Goal: Transaction & Acquisition: Purchase product/service

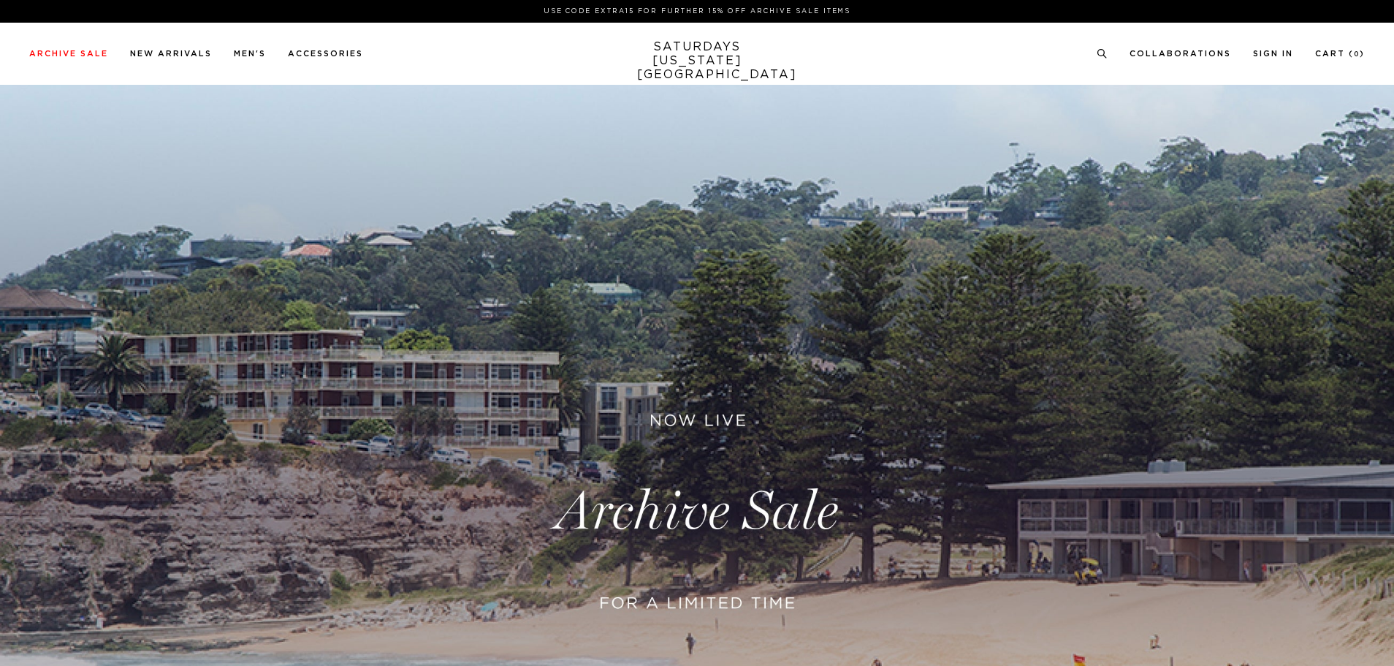
click at [721, 414] on link at bounding box center [697, 512] width 1394 height 854
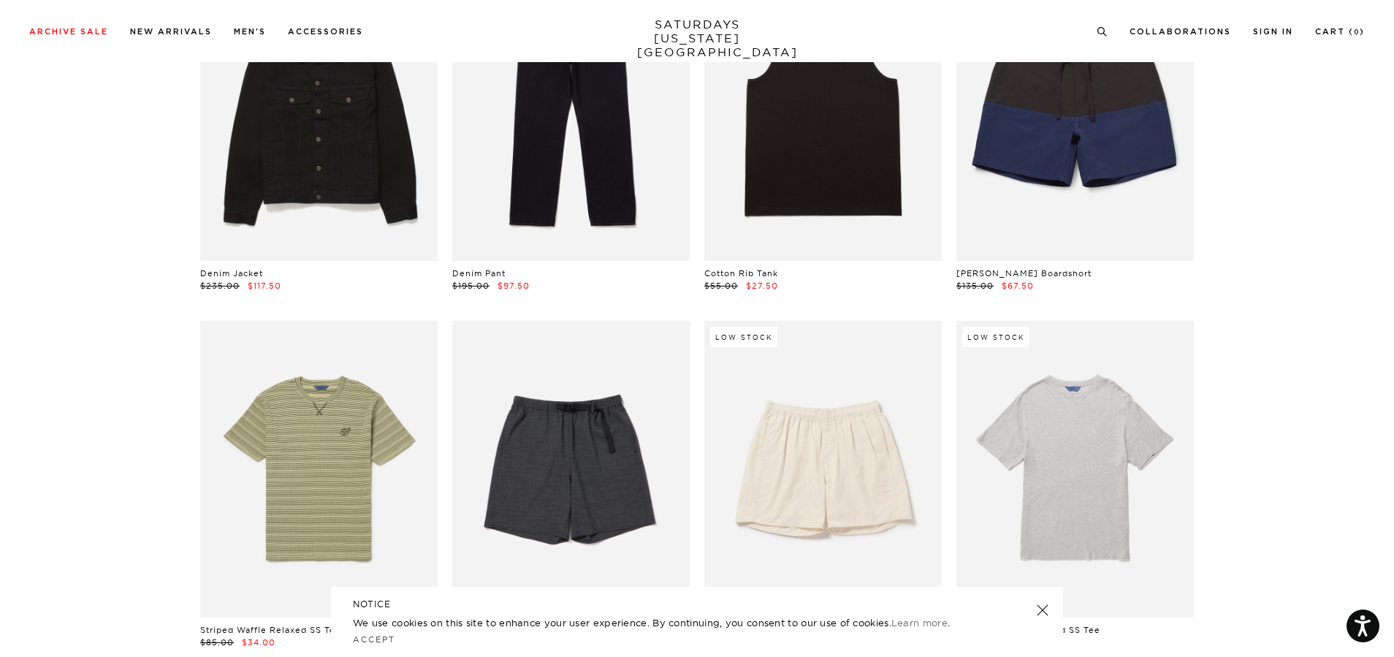
scroll to position [1754, 0]
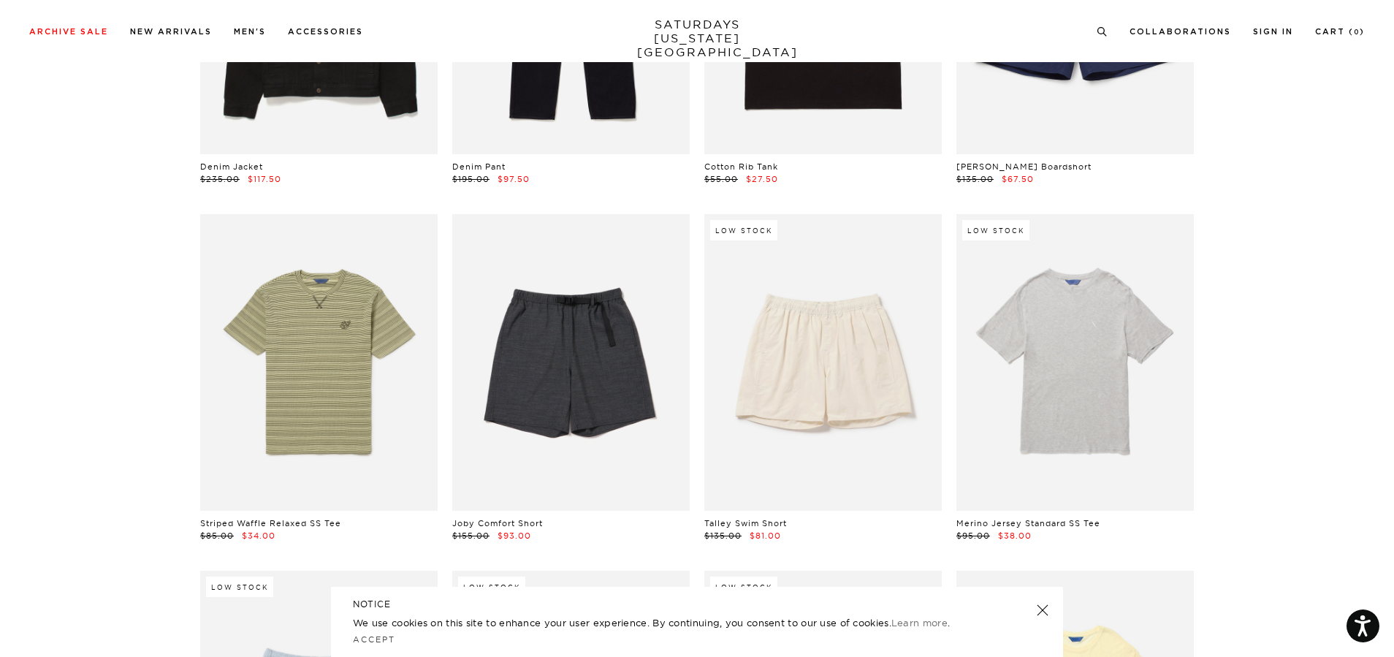
click at [1036, 611] on header "NOTICE" at bounding box center [697, 604] width 688 height 13
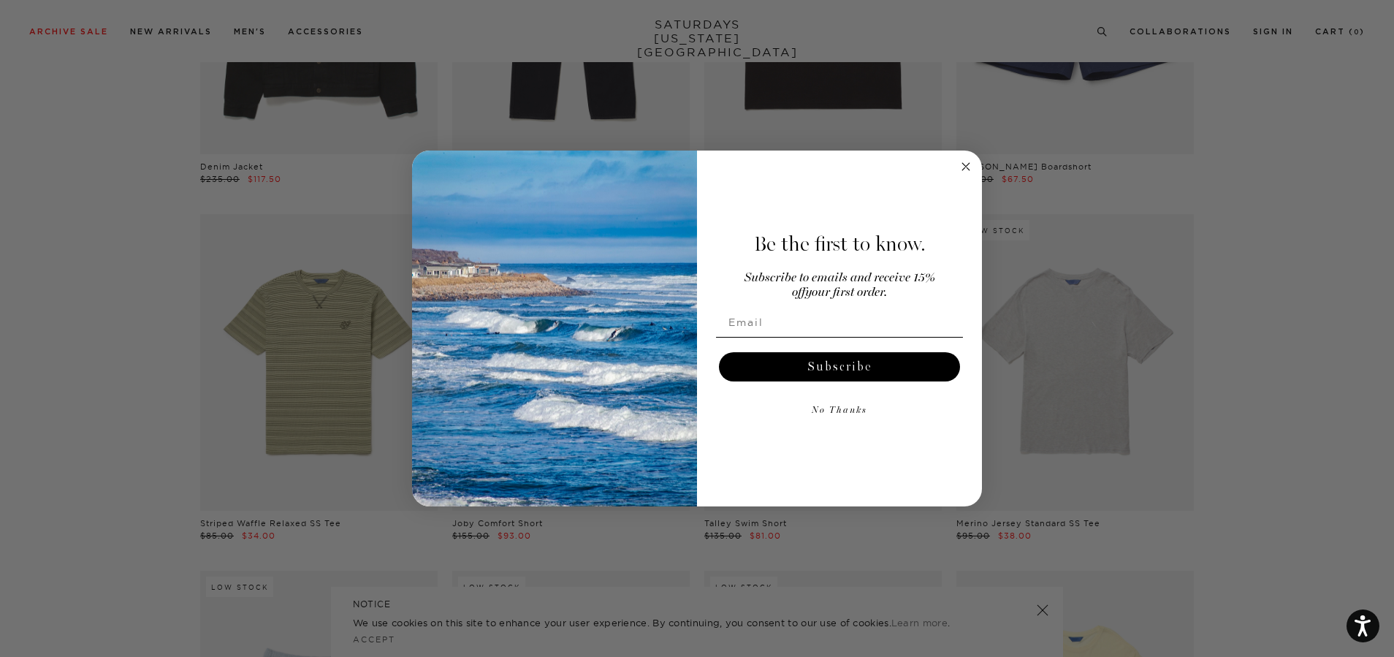
click at [962, 164] on circle "Close dialog" at bounding box center [966, 166] width 17 height 17
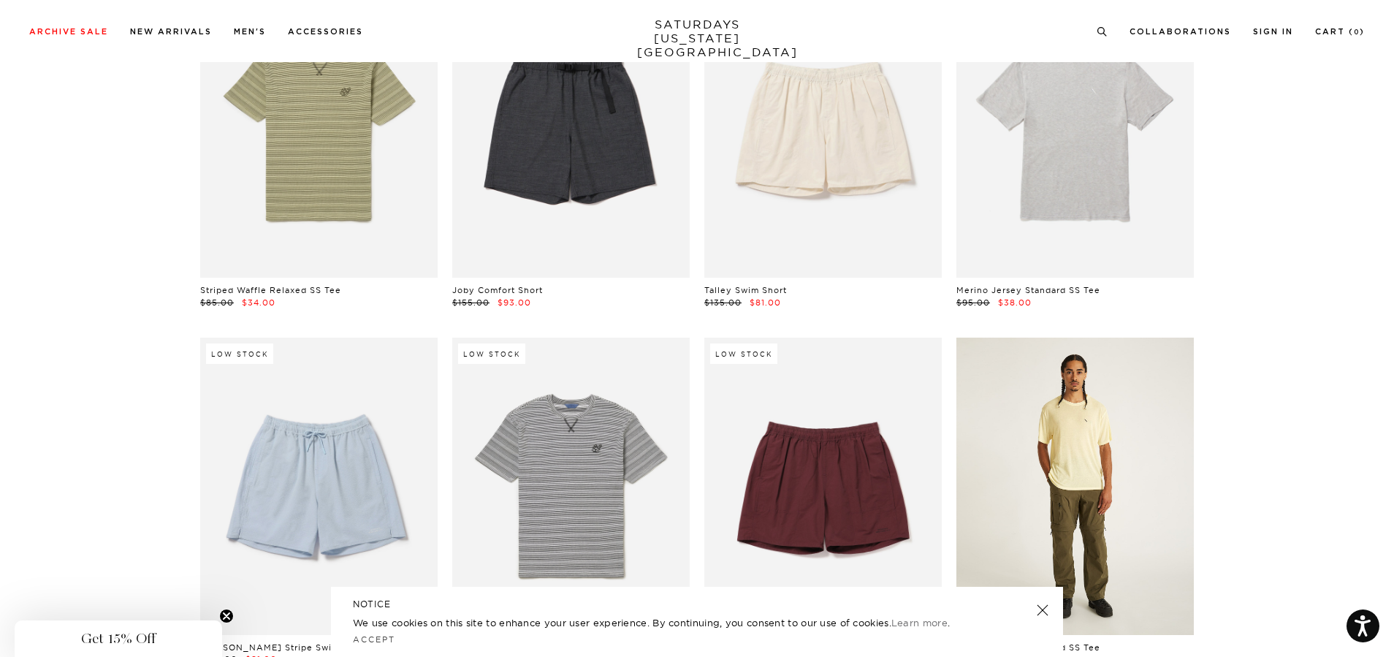
scroll to position [2046, 0]
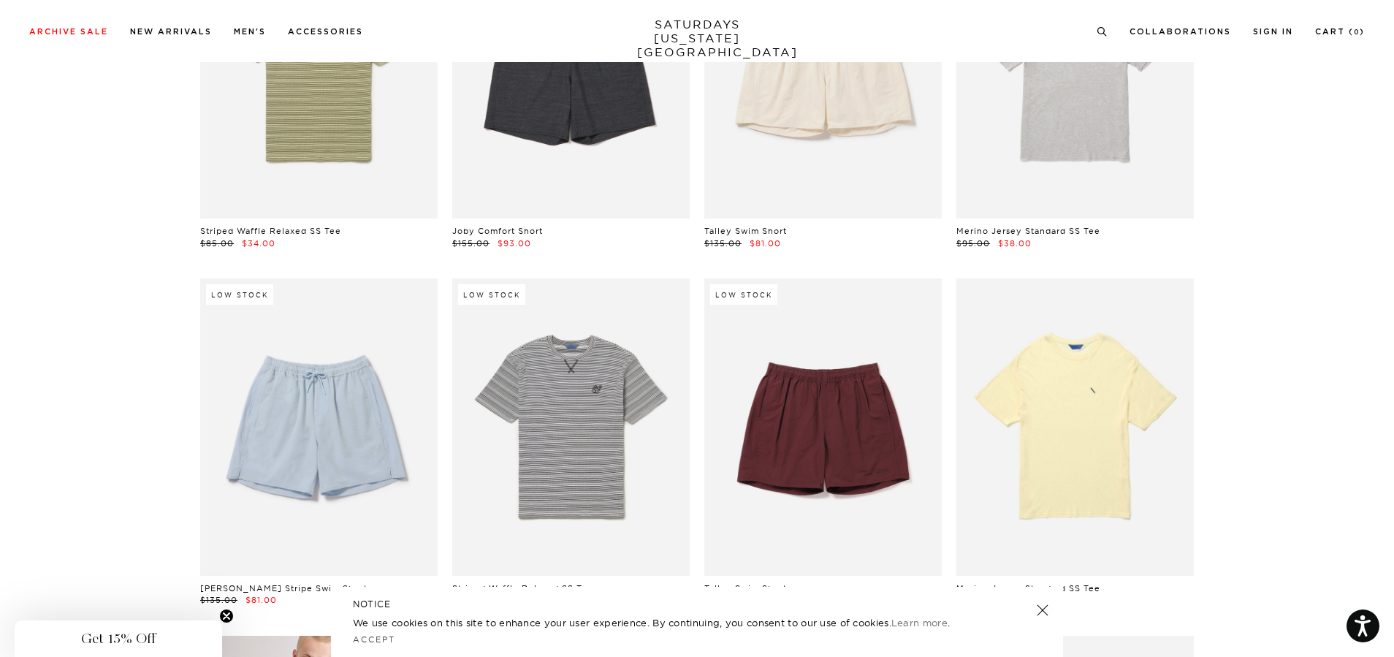
click at [1042, 612] on link at bounding box center [1043, 610] width 20 height 20
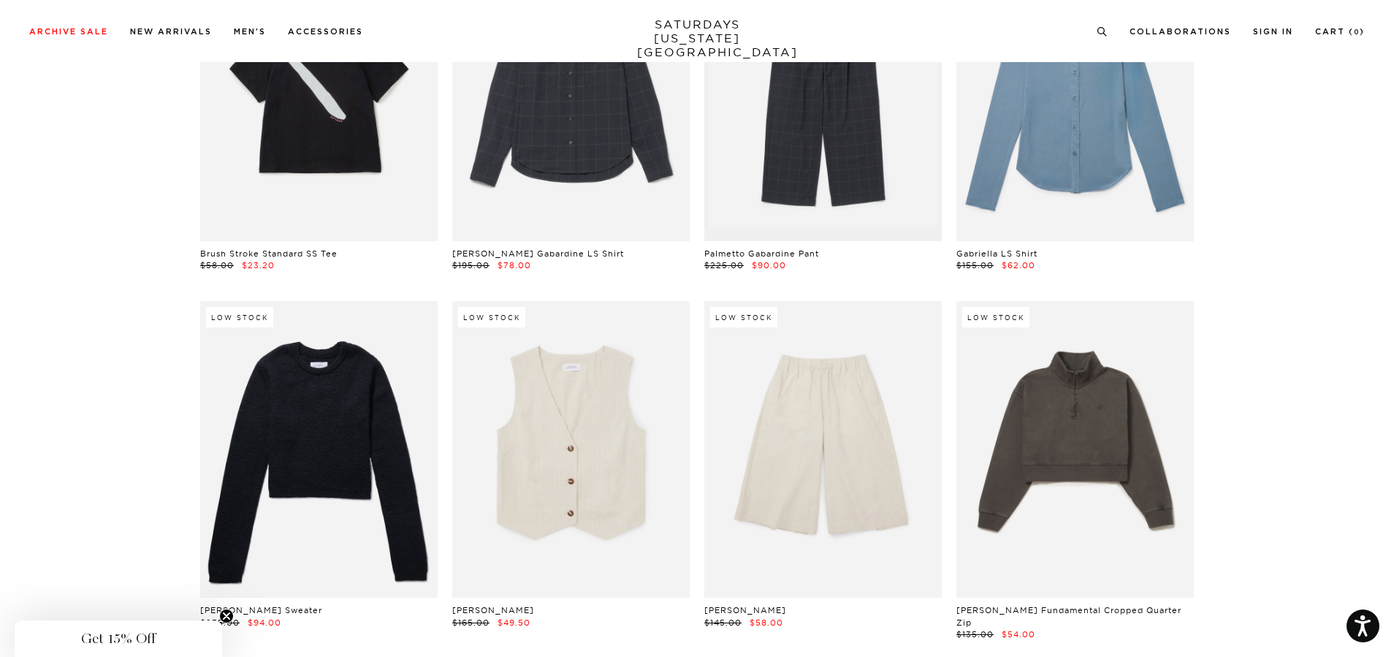
scroll to position [30696, 0]
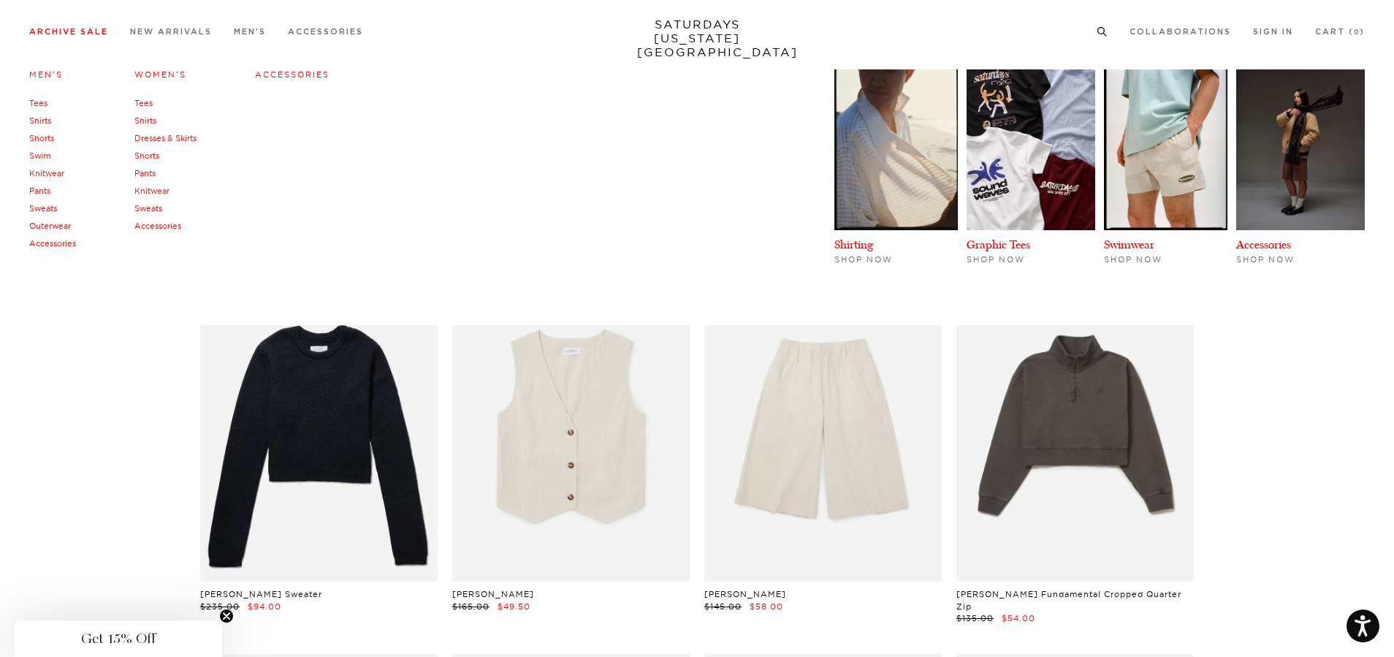
click at [68, 244] on link "Accessories" at bounding box center [52, 243] width 47 height 10
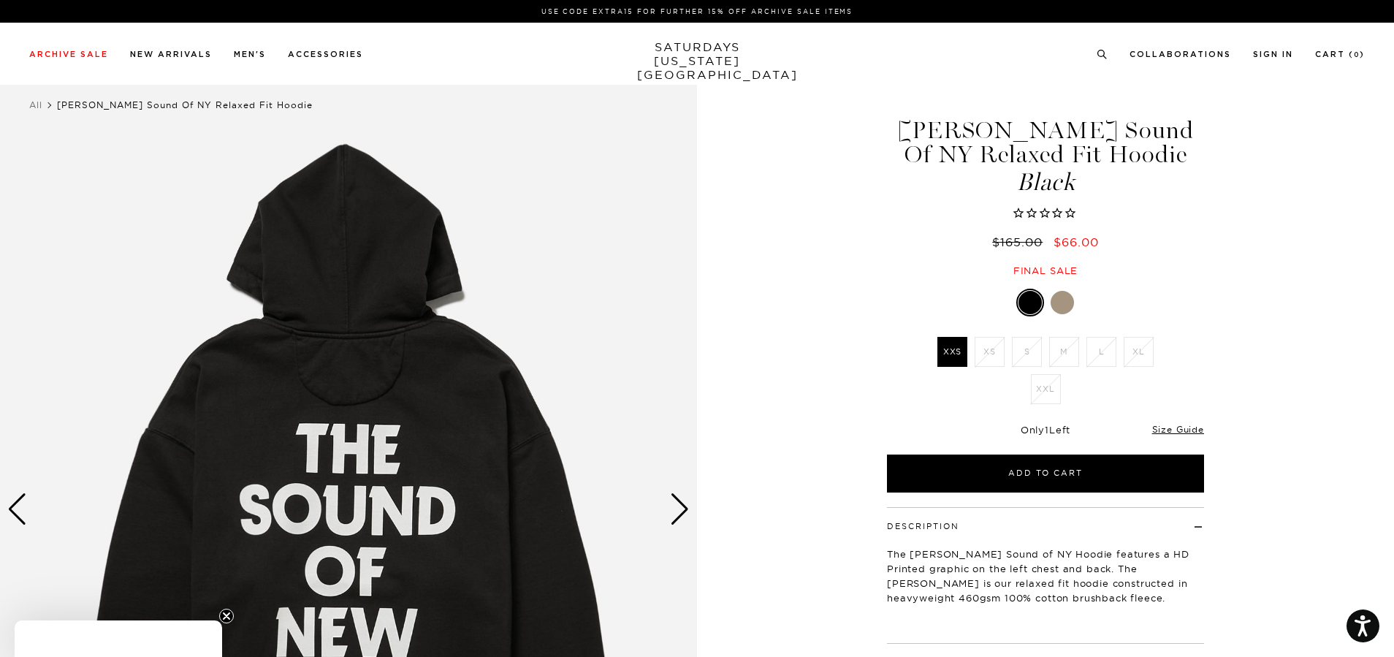
click at [1058, 304] on div at bounding box center [1062, 302] width 23 height 23
